Goal: Complete application form: Complete application form

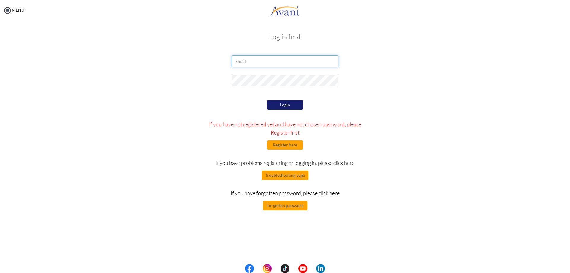
click at [270, 62] on input "email" at bounding box center [284, 61] width 107 height 12
type input "ssisonjewelmae96@gmail.com"
click at [286, 101] on button "Login" at bounding box center [285, 104] width 36 height 9
click at [269, 107] on button "Login" at bounding box center [285, 104] width 36 height 9
click at [296, 210] on button "Forgotten password" at bounding box center [285, 205] width 44 height 9
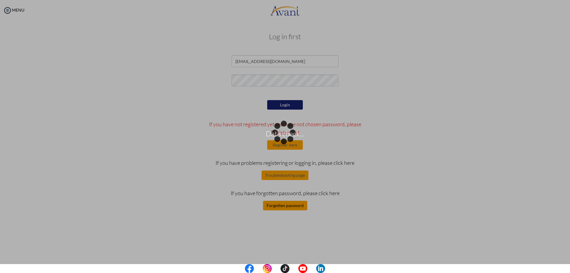
click at [288, 141] on div "Data check..." at bounding box center [285, 136] width 8 height 8
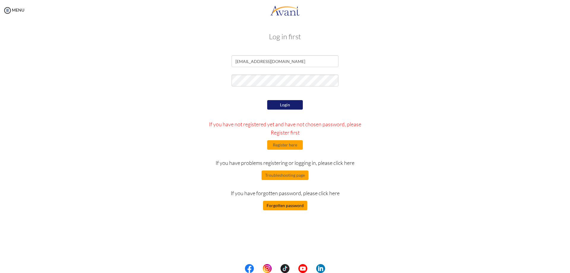
click at [287, 205] on button "Forgotten password" at bounding box center [285, 205] width 44 height 9
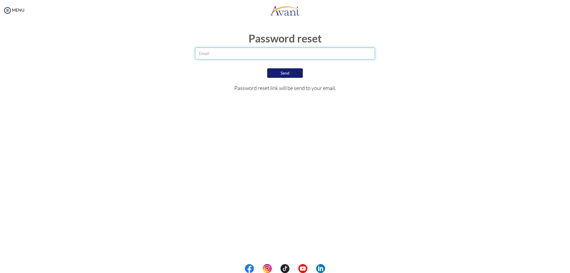
click at [235, 52] on input "email" at bounding box center [285, 53] width 180 height 12
type input "[EMAIL_ADDRESS][DOMAIN_NAME]"
click at [277, 71] on button "Send" at bounding box center [285, 73] width 36 height 10
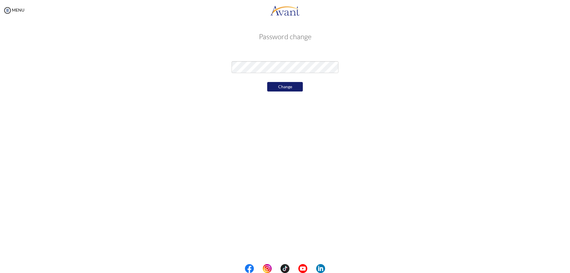
click at [282, 86] on button "Change" at bounding box center [285, 86] width 36 height 9
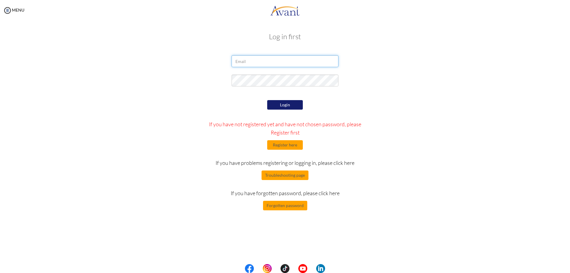
type input "[EMAIL_ADDRESS][DOMAIN_NAME]"
click at [297, 100] on button "Login" at bounding box center [285, 104] width 36 height 9
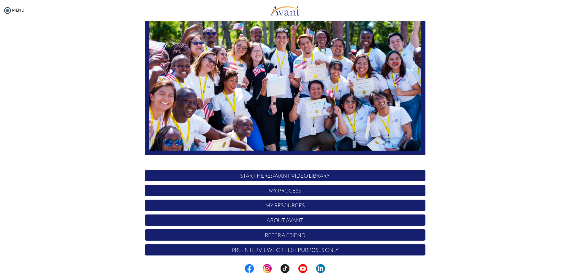
scroll to position [57, 0]
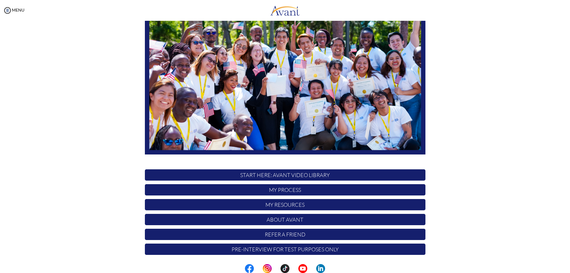
scroll to position [57, 0]
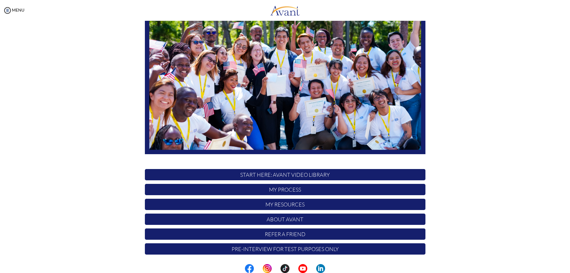
click at [287, 247] on p "Pre-Interview for test purposes only" at bounding box center [285, 248] width 280 height 11
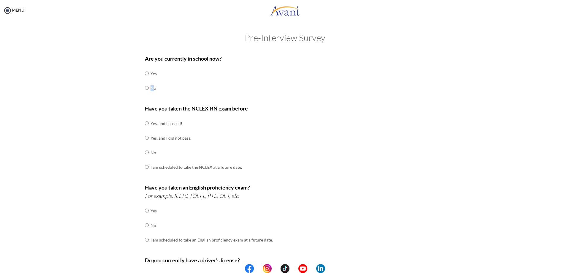
click at [150, 91] on td "No" at bounding box center [153, 88] width 6 height 15
click at [158, 124] on td "Yes, and I passed!" at bounding box center [195, 123] width 91 height 15
drag, startPoint x: 147, startPoint y: 122, endPoint x: 145, endPoint y: 125, distance: 3.6
click at [145, 125] on tr "Yes, and I passed!" at bounding box center [193, 123] width 97 height 15
click at [145, 125] on input "radio" at bounding box center [147, 123] width 4 height 12
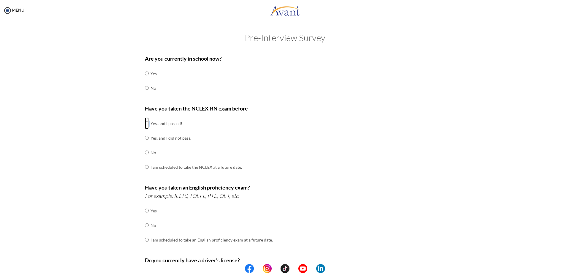
radio input "true"
click at [145, 87] on input "radio" at bounding box center [147, 88] width 4 height 12
radio input "true"
click at [90, 163] on div "Pre-Interview Survey Are you currently in school now? Yes No Have you taken the…" at bounding box center [285, 214] width 558 height 362
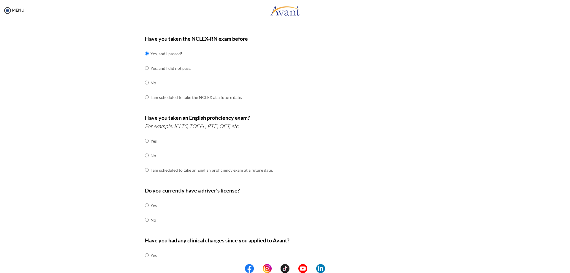
scroll to position [89, 0]
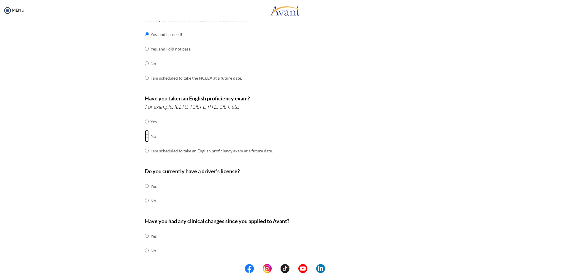
click at [146, 137] on input "radio" at bounding box center [147, 136] width 4 height 12
radio input "true"
click at [111, 145] on div "Are you currently in school now? Yes No Have you taken the NCLEX-RN exam before…" at bounding box center [284, 119] width 347 height 314
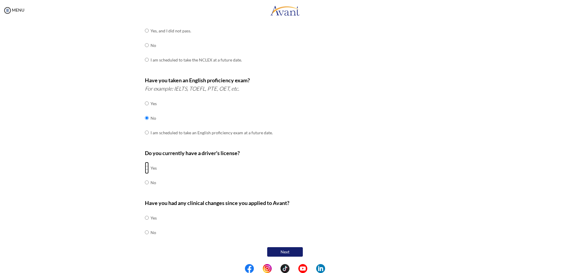
click at [145, 169] on input "radio" at bounding box center [147, 168] width 4 height 12
radio input "true"
click at [149, 235] on td at bounding box center [150, 232] width 2 height 15
click at [146, 231] on input "radio" at bounding box center [147, 232] width 4 height 12
radio input "true"
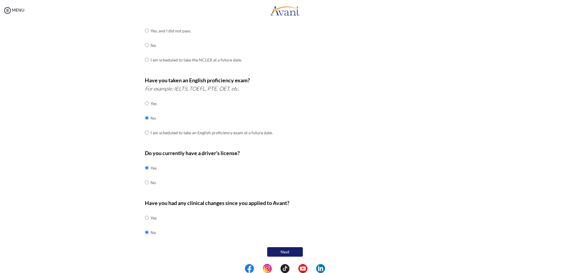
click at [284, 258] on div "Pre-Interview Survey Are you currently in school now? Yes No Have you taken the…" at bounding box center [285, 107] width 558 height 362
click at [284, 253] on button "Next" at bounding box center [285, 251] width 36 height 9
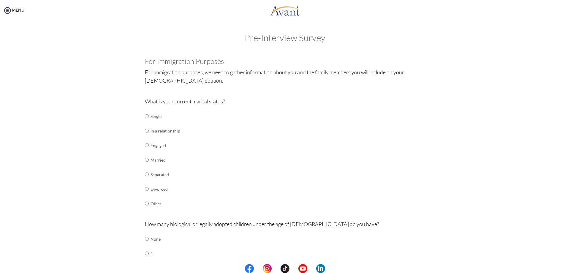
click at [153, 134] on td "In a relationship" at bounding box center [165, 130] width 30 height 15
click at [145, 132] on input "radio" at bounding box center [147, 131] width 4 height 12
radio input "true"
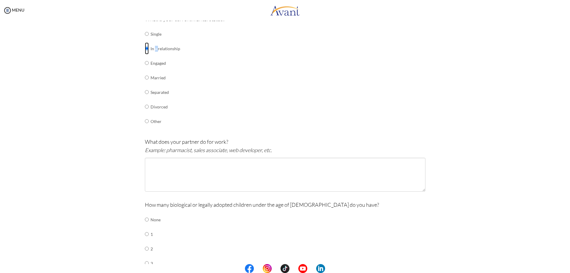
scroll to position [89, 0]
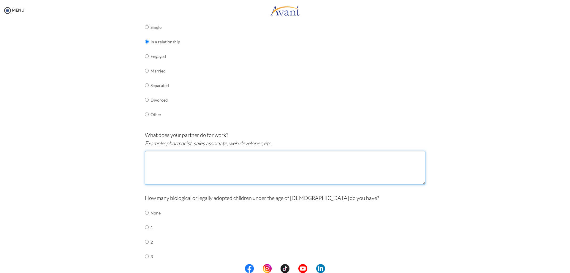
click at [200, 163] on textarea at bounding box center [285, 168] width 280 height 34
type textarea "Mechanical engineering senior student"
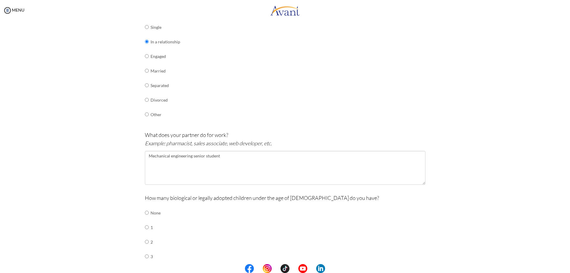
click at [196, 217] on div "How many biological or legally adopted children under the age of [DEMOGRAPHIC_D…" at bounding box center [285, 245] width 280 height 105
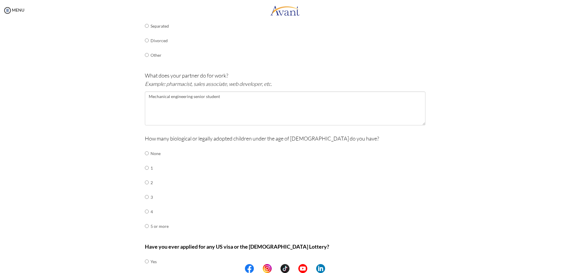
click at [155, 152] on td "None" at bounding box center [159, 153] width 18 height 15
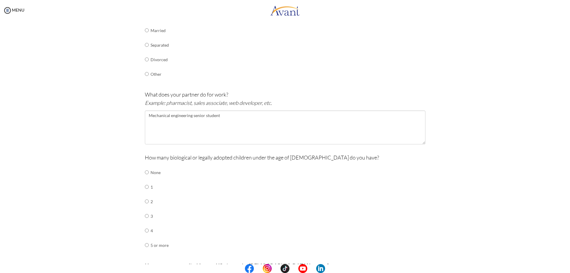
scroll to position [119, 0]
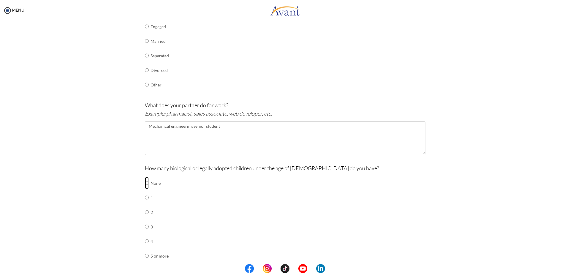
click at [145, 183] on input "radio" at bounding box center [147, 183] width 4 height 12
radio input "true"
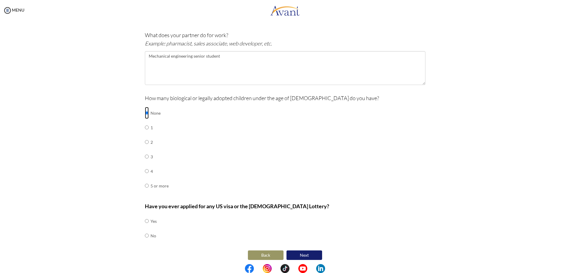
scroll to position [192, 0]
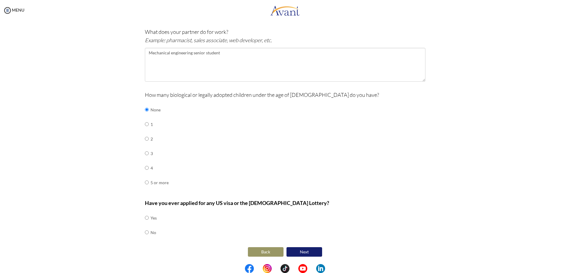
click at [149, 234] on td at bounding box center [150, 232] width 2 height 15
click at [145, 231] on input "radio" at bounding box center [147, 232] width 4 height 12
radio input "true"
click at [294, 249] on button "Next" at bounding box center [304, 251] width 36 height 9
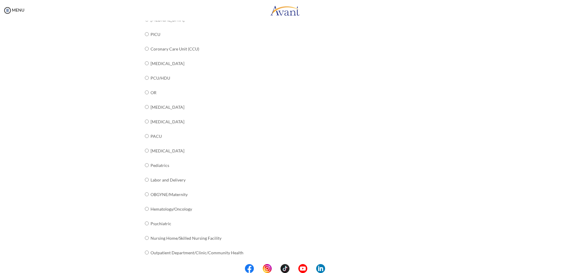
scroll to position [148, 0]
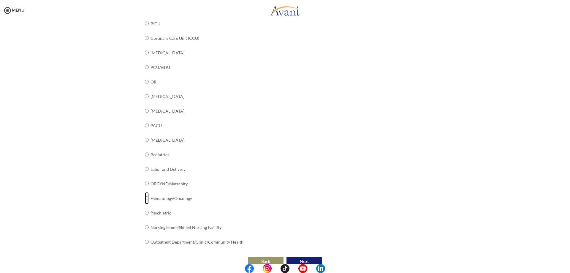
click at [145, 197] on input "radio" at bounding box center [147, 198] width 4 height 12
radio input "true"
click at [263, 174] on div "What unit/[PERSON_NAME] or specialty do you work in? Not currently working Medi…" at bounding box center [285, 97] width 280 height 314
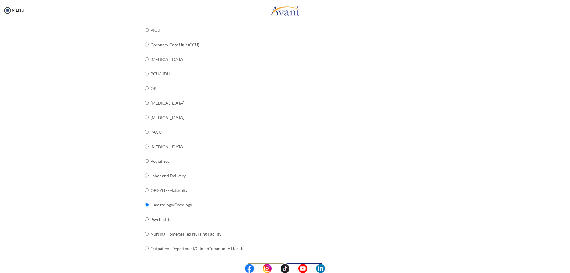
scroll to position [158, 0]
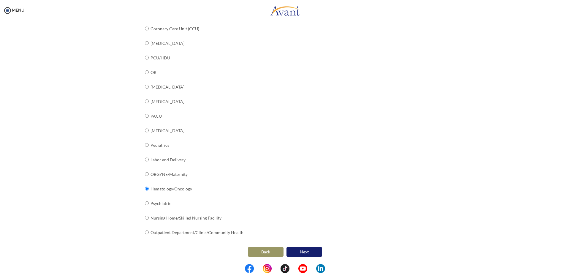
click at [301, 252] on button "Next" at bounding box center [304, 251] width 36 height 9
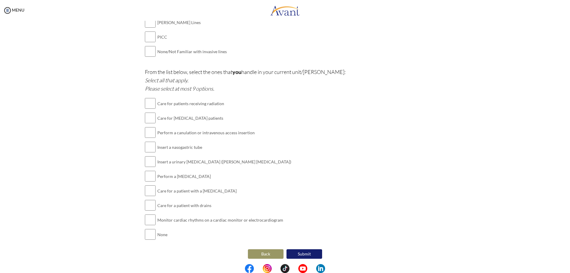
scroll to position [280, 0]
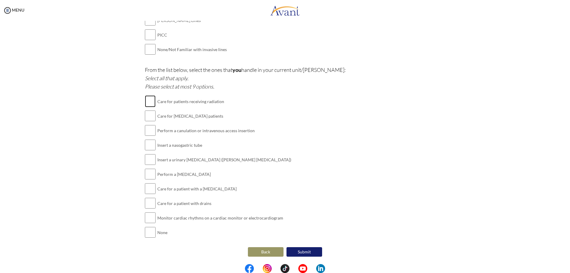
click at [147, 104] on input "checkbox" at bounding box center [150, 101] width 11 height 12
checkbox input "true"
click at [146, 116] on input "checkbox" at bounding box center [150, 116] width 11 height 12
checkbox input "true"
click at [145, 132] on input "checkbox" at bounding box center [150, 130] width 11 height 12
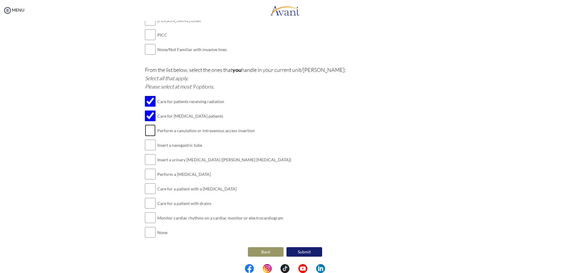
checkbox input "true"
drag, startPoint x: 145, startPoint y: 144, endPoint x: 146, endPoint y: 153, distance: 8.6
click at [145, 145] on input "checkbox" at bounding box center [150, 145] width 11 height 12
checkbox input "true"
click at [147, 162] on input "checkbox" at bounding box center [150, 159] width 11 height 12
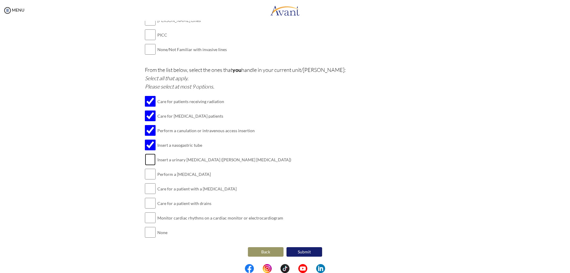
checkbox input "true"
click at [145, 175] on input "checkbox" at bounding box center [150, 174] width 11 height 12
checkbox input "true"
click at [149, 196] on td at bounding box center [150, 188] width 11 height 15
click at [147, 188] on input "checkbox" at bounding box center [150, 188] width 11 height 12
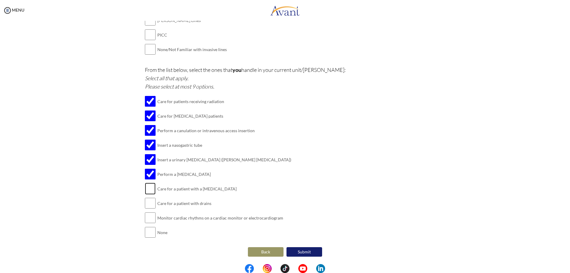
checkbox input "true"
click at [149, 207] on input "checkbox" at bounding box center [150, 203] width 11 height 12
checkbox input "true"
click at [153, 223] on input "checkbox" at bounding box center [150, 218] width 11 height 12
checkbox input "true"
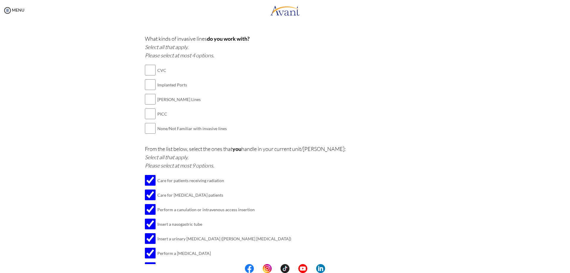
scroll to position [191, 0]
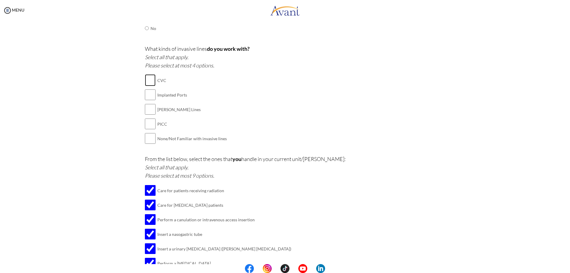
click at [148, 85] on input "checkbox" at bounding box center [150, 80] width 11 height 12
checkbox input "true"
click at [150, 97] on input "checkbox" at bounding box center [150, 95] width 11 height 12
checkbox input "true"
click at [152, 110] on input "checkbox" at bounding box center [150, 109] width 11 height 12
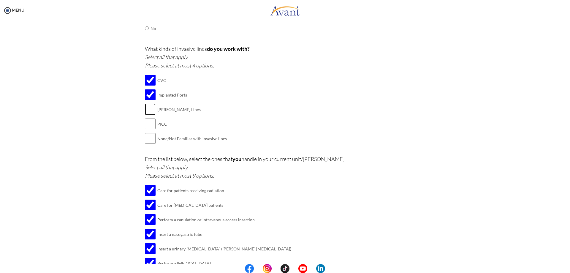
checkbox input "true"
click at [150, 127] on input "checkbox" at bounding box center [150, 124] width 11 height 12
checkbox input "true"
click at [252, 115] on div "What kinds of invasive lines do you work with? Select all that apply. Please se…" at bounding box center [285, 98] width 280 height 107
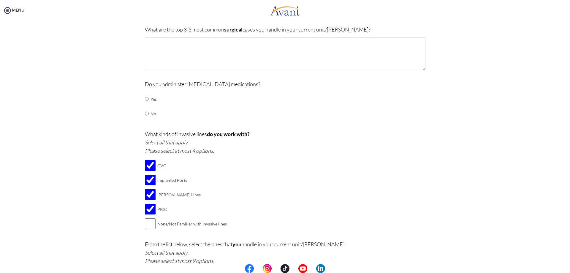
scroll to position [102, 0]
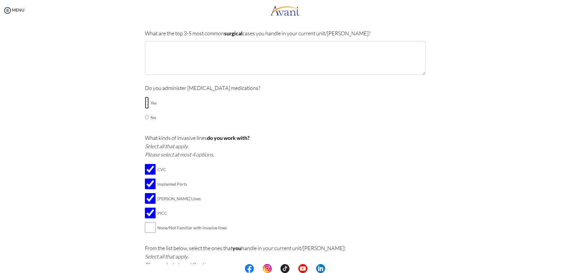
click at [145, 102] on input "radio" at bounding box center [147, 103] width 4 height 12
radio input "true"
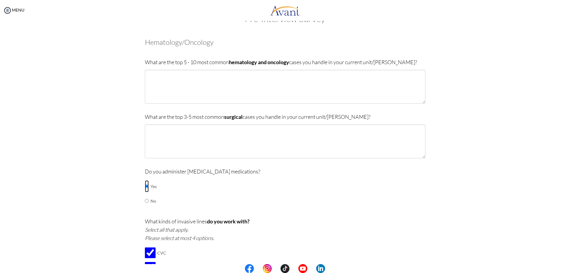
scroll to position [30, 0]
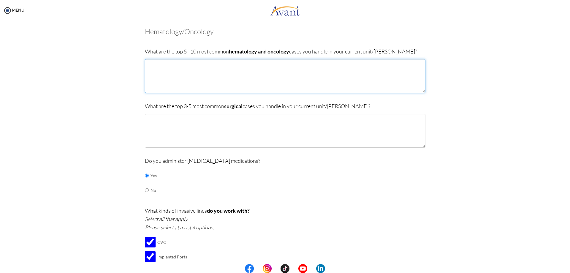
click at [258, 77] on textarea at bounding box center [285, 76] width 280 height 34
type textarea "AML, BRCA, [MEDICAL_DATA], Colorectal Ca, Pancreatic Ca, [MEDICAL_DATA], Bladde…"
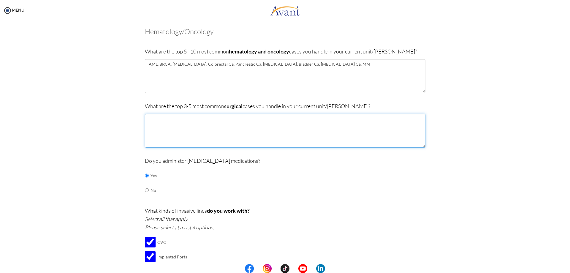
click at [232, 117] on textarea at bounding box center [285, 131] width 280 height 34
click at [199, 118] on textarea "[MEDICAL_DATA], Tumor removal, MMR" at bounding box center [285, 131] width 280 height 34
drag, startPoint x: 189, startPoint y: 114, endPoint x: 160, endPoint y: 116, distance: 28.8
click at [161, 115] on textarea "[MEDICAL_DATA], Tumor removal, [MEDICAL_DATA], open/laparoscopic" at bounding box center [285, 131] width 280 height 34
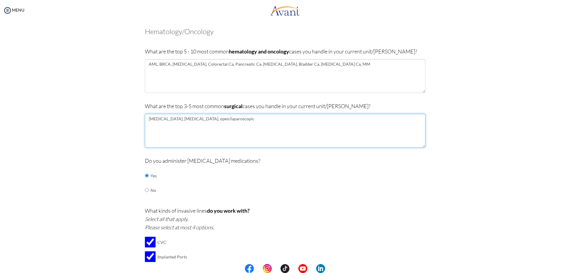
click at [230, 118] on textarea "[MEDICAL_DATA], [MEDICAL_DATA], open/laparoscopic" at bounding box center [285, 131] width 280 height 34
paste textarea "Tumor removal,"
type textarea "[MEDICAL_DATA], [MEDICAL_DATA], open/laparoscopic Tumor removal, [MEDICAL_DATA]…"
click at [495, 141] on div "Pre-Interview Survey Are you currently in school now? Yes No Have you taken the…" at bounding box center [285, 270] width 558 height 535
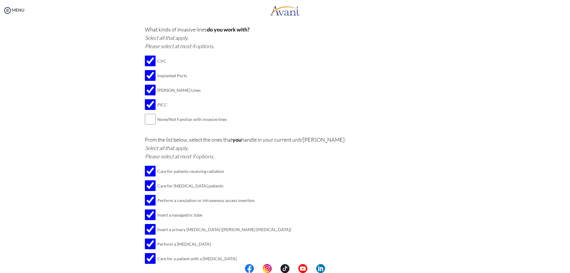
scroll to position [280, 0]
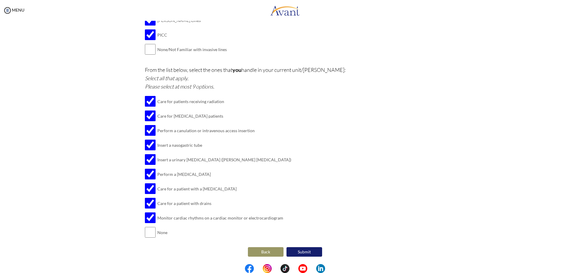
click at [310, 255] on button "Submit" at bounding box center [304, 251] width 36 height 9
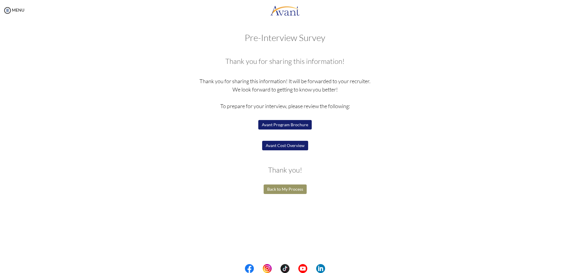
click at [300, 190] on button "Back to My Process" at bounding box center [284, 188] width 43 height 9
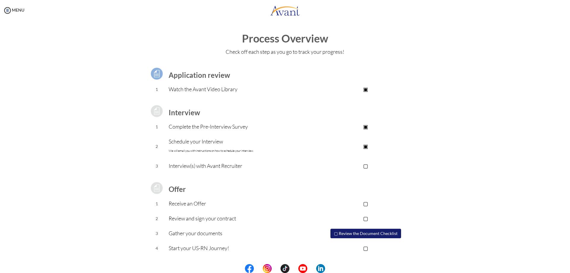
click at [366, 169] on p "▢" at bounding box center [365, 165] width 119 height 8
